Goal: Information Seeking & Learning: Learn about a topic

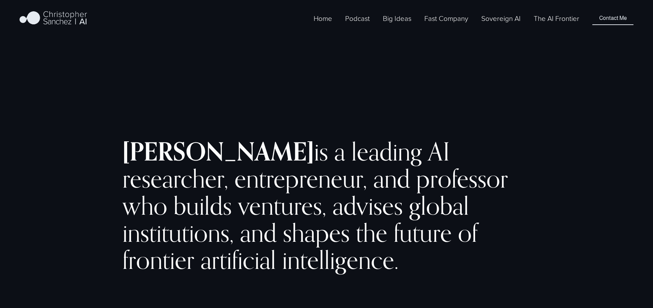
click at [556, 24] on link "The AI Frontier" at bounding box center [557, 18] width 46 height 11
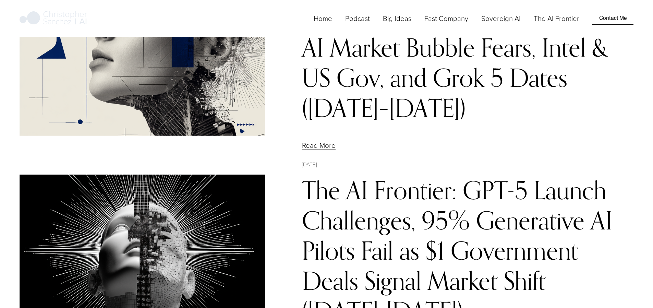
scroll to position [106, 0]
click at [361, 56] on link "The Frontier AI: Self-Evolving Agents, Small Language Models, AI Market Bubble …" at bounding box center [460, 47] width 317 height 151
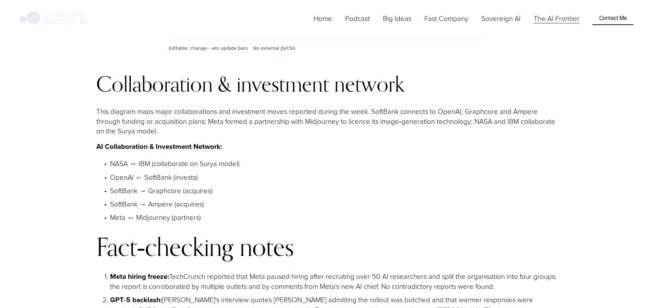
scroll to position [3715, 0]
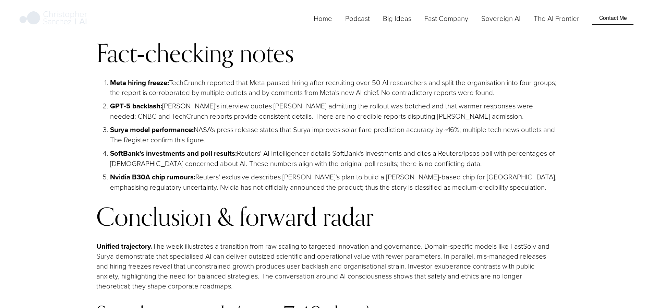
scroll to position [3981, 0]
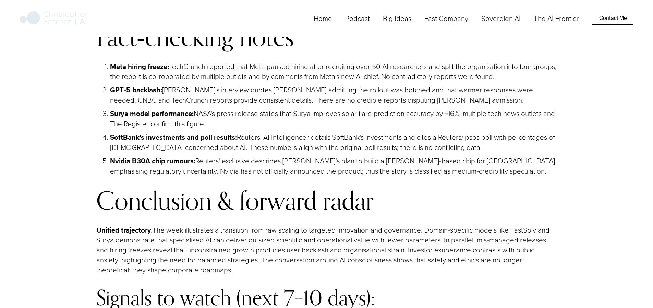
drag, startPoint x: 96, startPoint y: 163, endPoint x: 320, endPoint y: 87, distance: 236.2
click at [320, 87] on div "Collaboration & investment network This diagram maps major collaborations and i…" at bounding box center [327, 246] width 472 height 780
copy div "Disclaimer, Methodology & Fact-Checking Protocol – The Frontier AI Not Investme…"
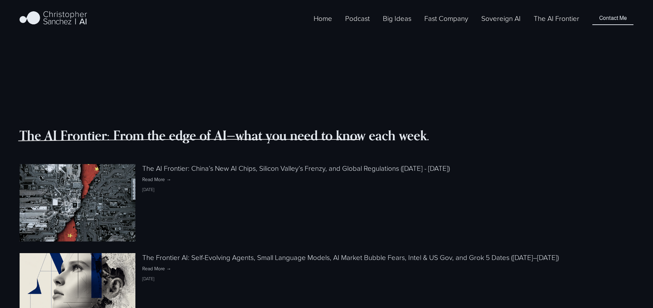
scroll to position [721, 0]
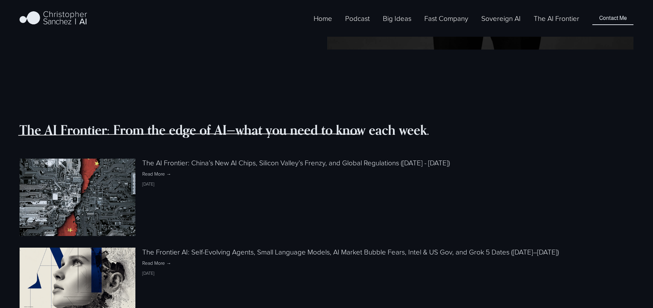
click at [310, 158] on link "The AI Frontier: China’s New AI Chips, Silicon Valley’s Frenzy, and Global Regu…" at bounding box center [296, 163] width 308 height 10
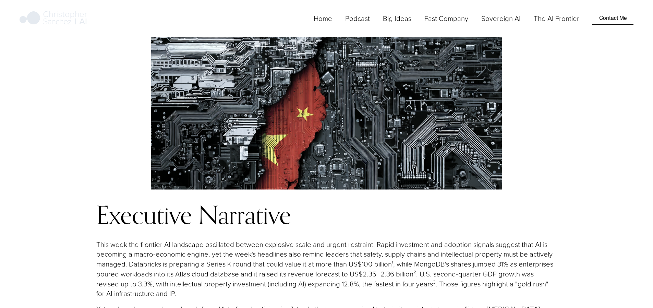
scroll to position [530, 0]
click at [544, 24] on link "The AI Frontier" at bounding box center [557, 18] width 46 height 11
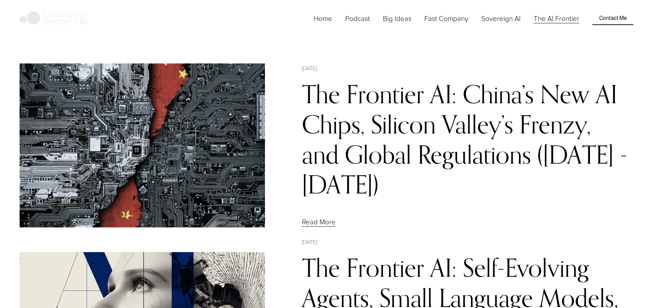
click at [341, 157] on link "The Frontier AI: China’s New AI Chips, Silicon Valley’s Frenzy, and Global Regu…" at bounding box center [465, 139] width 326 height 120
click at [360, 114] on link "The Frontier AI: China’s New AI Chips, Silicon Valley’s Frenzy, and Global Regu…" at bounding box center [465, 139] width 326 height 120
